Goal: Browse casually: Explore the website without a specific task or goal

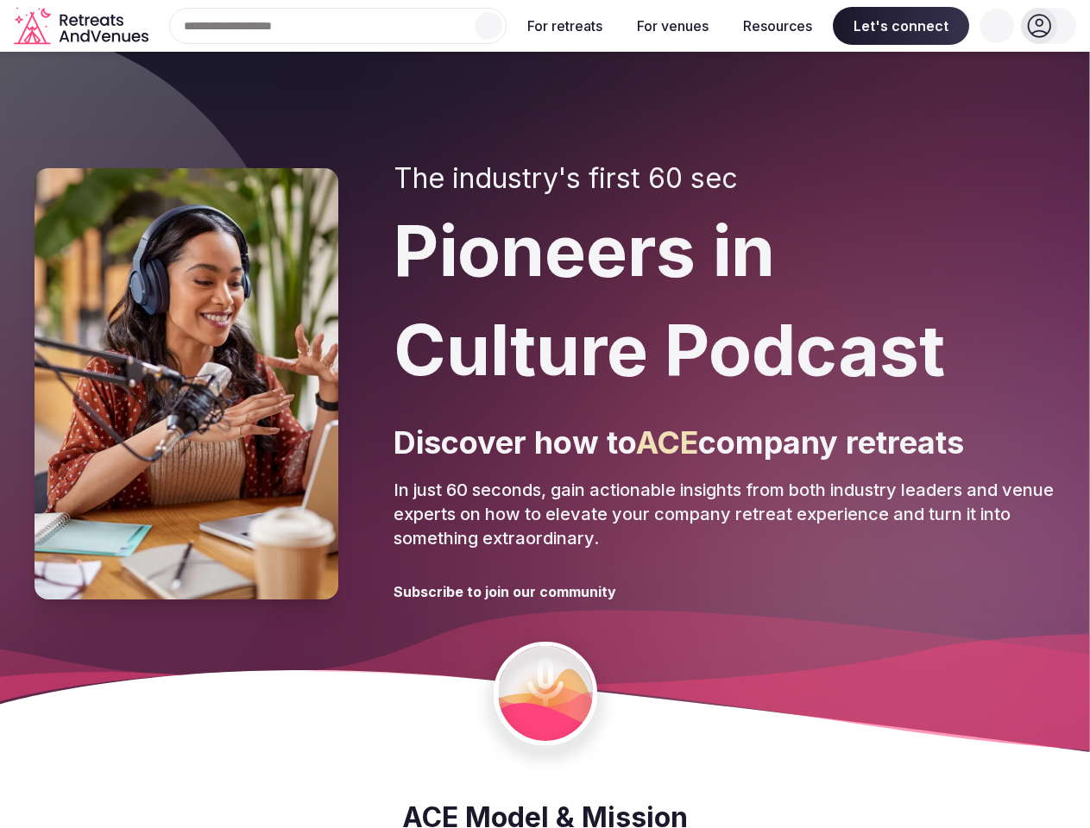
click at [544, 414] on div "The industry's first 60 sec Pioneers in Culture Podcast Discover how to ACE com…" at bounding box center [724, 383] width 662 height 443
click at [338, 26] on div "Search Popular Destinations [GEOGRAPHIC_DATA], [GEOGRAPHIC_DATA] [GEOGRAPHIC_DA…" at bounding box center [330, 26] width 351 height 36
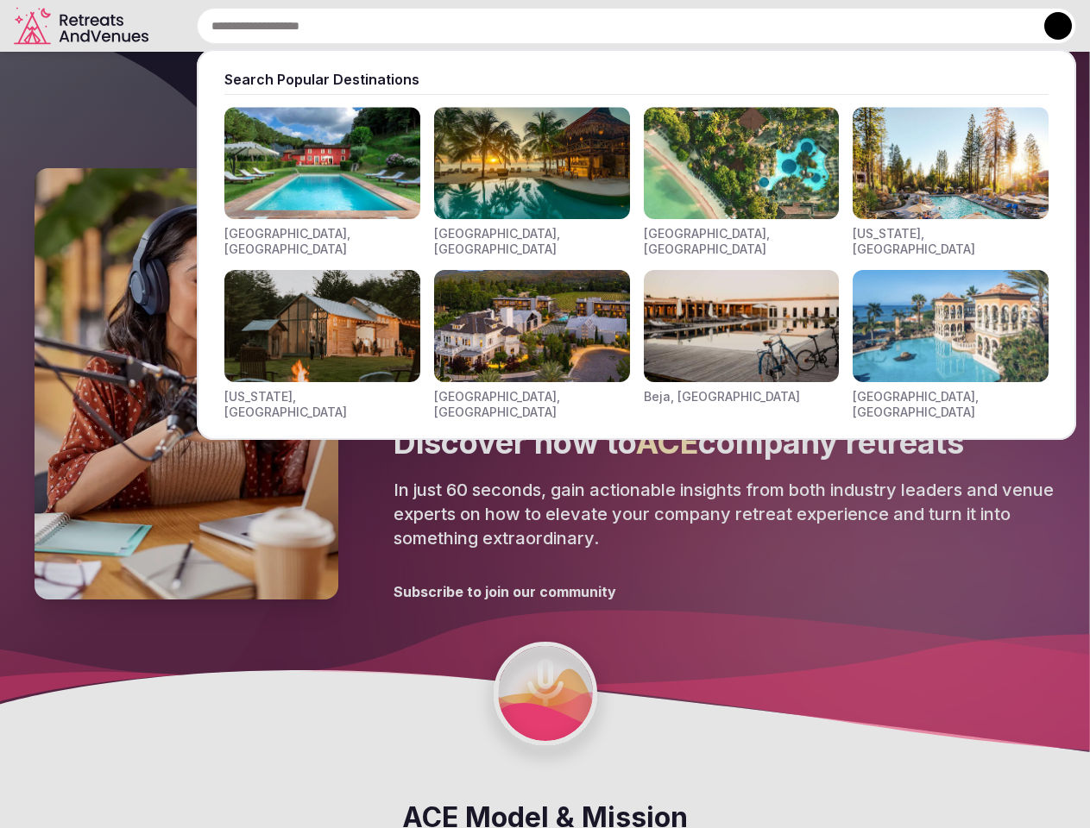
click at [488, 26] on input "text" at bounding box center [636, 26] width 879 height 36
click at [565, 26] on input "text" at bounding box center [636, 26] width 879 height 36
click at [672, 26] on input "text" at bounding box center [636, 26] width 879 height 36
click at [777, 26] on input "text" at bounding box center [636, 26] width 879 height 36
click at [901, 26] on input "text" at bounding box center [636, 26] width 879 height 36
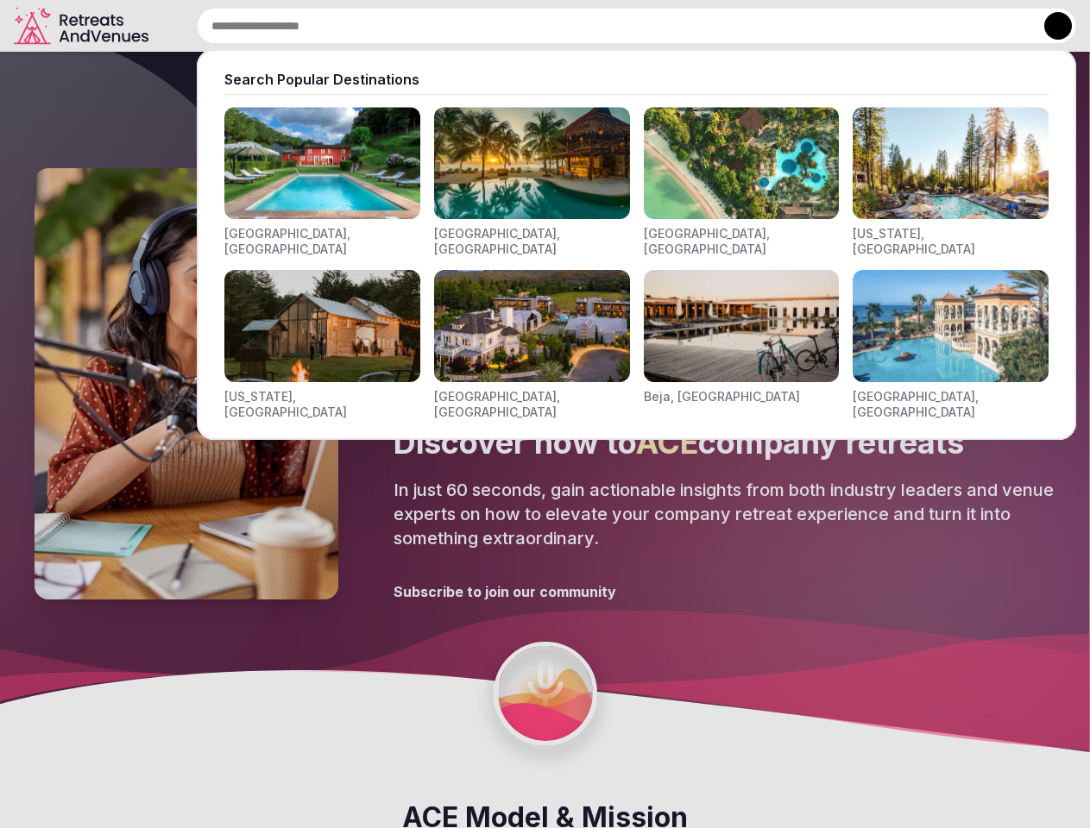
click at [996, 26] on input "text" at bounding box center [636, 26] width 879 height 36
click at [1048, 26] on button at bounding box center [1058, 26] width 28 height 28
